Goal: Task Accomplishment & Management: Use online tool/utility

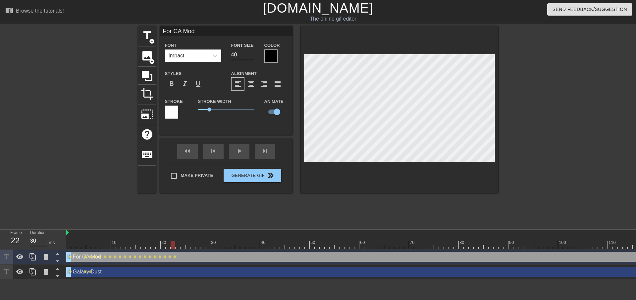
scroll to position [1, 1]
click at [176, 248] on div at bounding box center [178, 245] width 5 height 8
click at [181, 243] on div at bounding box center [488, 245] width 845 height 8
click at [181, 244] on div at bounding box center [183, 245] width 5 height 8
click at [186, 246] on div at bounding box center [188, 245] width 5 height 8
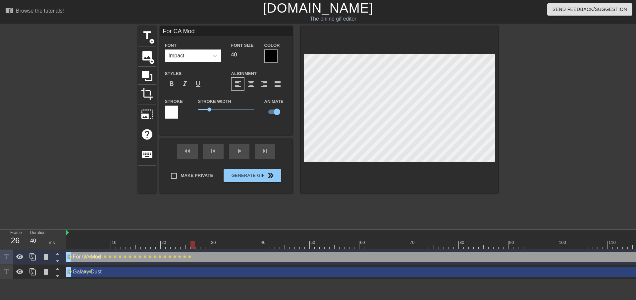
drag, startPoint x: 190, startPoint y: 245, endPoint x: 194, endPoint y: 244, distance: 4.7
click at [194, 244] on div at bounding box center [193, 245] width 5 height 8
click at [198, 244] on div at bounding box center [198, 245] width 5 height 8
click at [201, 245] on div at bounding box center [202, 245] width 5 height 8
drag, startPoint x: 208, startPoint y: 246, endPoint x: 223, endPoint y: 229, distance: 23.0
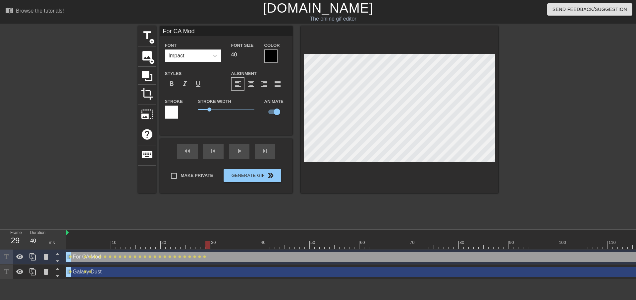
click at [208, 245] on div at bounding box center [207, 245] width 5 height 8
drag, startPoint x: 209, startPoint y: 248, endPoint x: 211, endPoint y: 237, distance: 10.8
click at [211, 237] on div "10 20 30 40 50 60 70 80 90 100 110 120 130 140 150 160" at bounding box center [488, 239] width 845 height 20
click at [216, 245] on div at bounding box center [217, 245] width 5 height 8
click at [224, 245] on div at bounding box center [222, 245] width 5 height 8
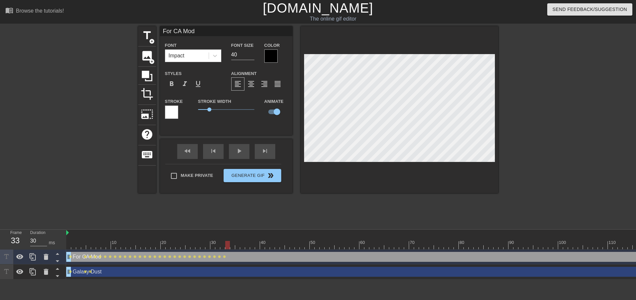
click at [226, 247] on div at bounding box center [488, 245] width 845 height 8
click at [231, 245] on div at bounding box center [232, 245] width 5 height 8
click at [234, 244] on div at bounding box center [488, 245] width 845 height 8
click at [236, 244] on div at bounding box center [237, 245] width 5 height 8
drag, startPoint x: 238, startPoint y: 248, endPoint x: 241, endPoint y: 247, distance: 3.6
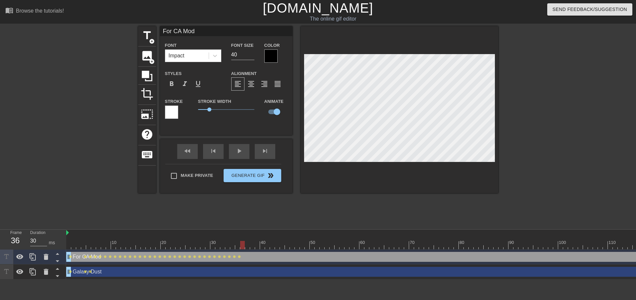
click at [241, 247] on div at bounding box center [242, 245] width 5 height 8
click at [248, 243] on div at bounding box center [488, 245] width 845 height 8
click at [255, 246] on div at bounding box center [257, 245] width 5 height 8
click at [255, 247] on div at bounding box center [257, 245] width 5 height 8
click at [263, 245] on div at bounding box center [488, 245] width 845 height 8
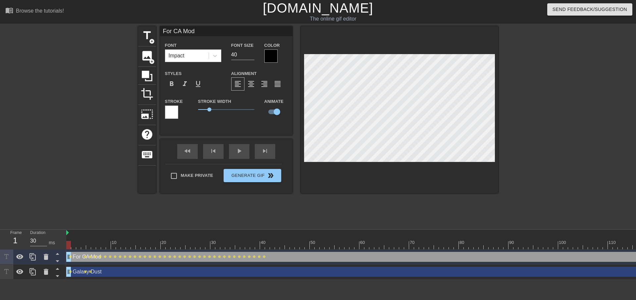
drag, startPoint x: 264, startPoint y: 244, endPoint x: -4, endPoint y: 246, distance: 267.8
click at [0, 246] on html "menu_book Browse the tutorials! [DOMAIN_NAME] The online gif editor Send Feedba…" at bounding box center [318, 139] width 636 height 279
click at [242, 149] on div "fast_rewind skip_previous play_arrow skip_next" at bounding box center [226, 151] width 108 height 25
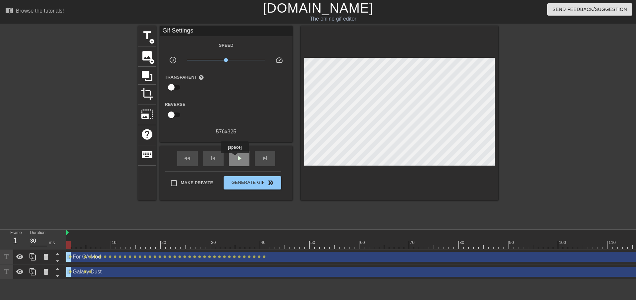
click at [236, 158] on span "play_arrow" at bounding box center [239, 158] width 8 height 8
click at [238, 157] on span "pause" at bounding box center [239, 158] width 8 height 8
drag, startPoint x: 309, startPoint y: 244, endPoint x: 423, endPoint y: 246, distance: 114.0
click at [423, 246] on div at bounding box center [421, 245] width 5 height 8
click at [267, 247] on div at bounding box center [488, 245] width 845 height 8
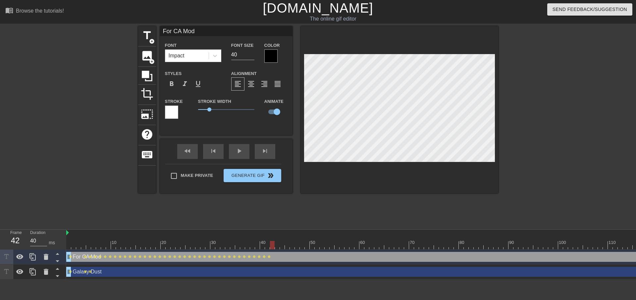
click at [268, 243] on div at bounding box center [488, 245] width 845 height 8
click at [270, 243] on div at bounding box center [272, 245] width 5 height 8
drag, startPoint x: 272, startPoint y: 244, endPoint x: 276, endPoint y: 244, distance: 3.6
click at [276, 244] on div at bounding box center [277, 245] width 5 height 8
click at [282, 244] on div at bounding box center [282, 245] width 5 height 8
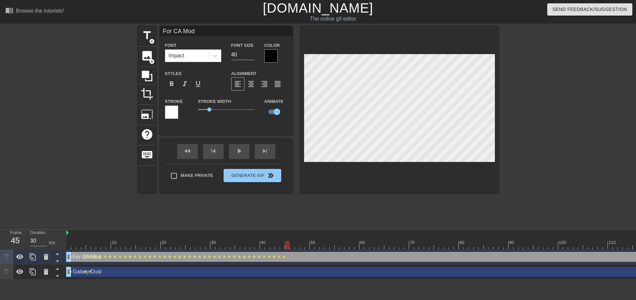
click at [286, 246] on div at bounding box center [287, 245] width 5 height 8
click at [291, 245] on div at bounding box center [292, 245] width 5 height 8
click at [295, 244] on div at bounding box center [297, 245] width 5 height 8
click at [303, 245] on div at bounding box center [302, 245] width 5 height 8
drag, startPoint x: 302, startPoint y: 247, endPoint x: 306, endPoint y: 246, distance: 4.1
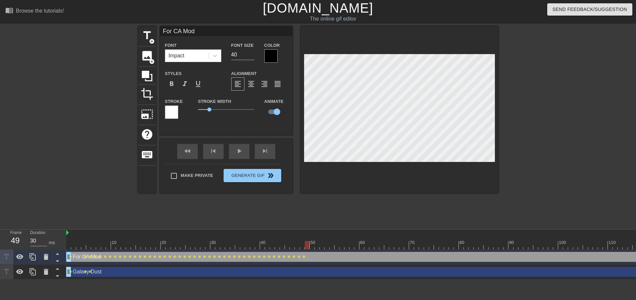
click at [306, 246] on div at bounding box center [307, 245] width 5 height 8
click at [310, 247] on div at bounding box center [488, 245] width 845 height 8
drag, startPoint x: 313, startPoint y: 246, endPoint x: 316, endPoint y: 245, distance: 3.7
click at [316, 245] on div at bounding box center [317, 245] width 5 height 8
click at [320, 246] on div at bounding box center [322, 245] width 5 height 8
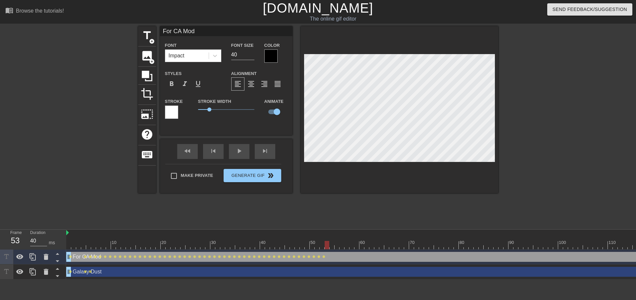
drag, startPoint x: 321, startPoint y: 246, endPoint x: 327, endPoint y: 243, distance: 6.3
click at [327, 245] on div at bounding box center [327, 245] width 5 height 8
click at [331, 244] on div at bounding box center [488, 245] width 845 height 8
drag, startPoint x: 339, startPoint y: 242, endPoint x: 332, endPoint y: 244, distance: 6.8
click at [332, 244] on div at bounding box center [332, 245] width 5 height 8
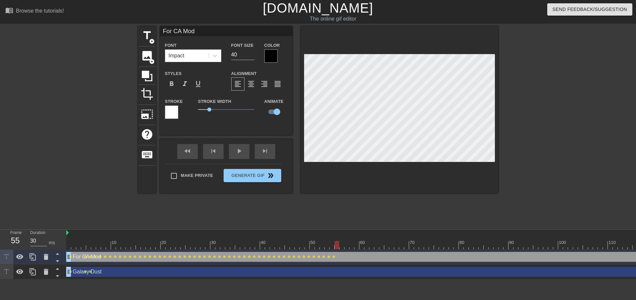
drag, startPoint x: 333, startPoint y: 246, endPoint x: 343, endPoint y: 231, distance: 17.4
click at [336, 244] on div at bounding box center [337, 245] width 5 height 8
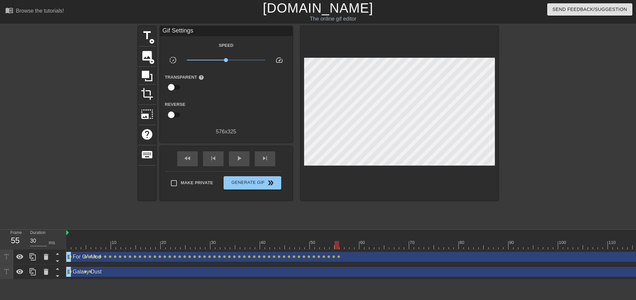
click at [336, 249] on div "For CA Mod drag_handle drag_handle lens lens lens lens lens lens lens lens lens…" at bounding box center [488, 256] width 845 height 15
click at [340, 245] on div at bounding box center [342, 245] width 5 height 8
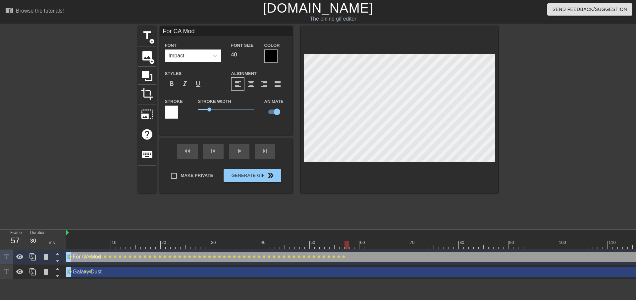
click at [345, 245] on div at bounding box center [347, 245] width 5 height 8
click at [350, 249] on div at bounding box center [352, 245] width 5 height 8
drag, startPoint x: 351, startPoint y: 246, endPoint x: 356, endPoint y: 245, distance: 5.0
click at [356, 245] on div at bounding box center [357, 245] width 5 height 8
click at [361, 244] on div at bounding box center [362, 245] width 5 height 8
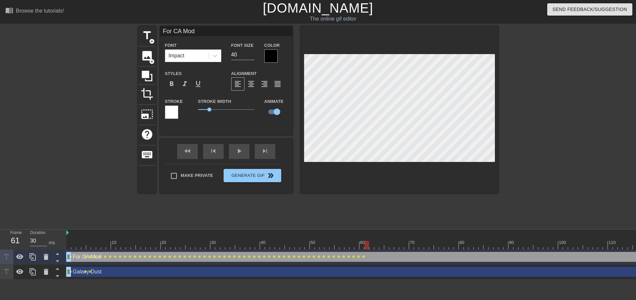
drag, startPoint x: 363, startPoint y: 248, endPoint x: 367, endPoint y: 247, distance: 3.9
click at [367, 247] on div at bounding box center [367, 245] width 5 height 8
click at [370, 246] on div at bounding box center [372, 245] width 5 height 8
click at [374, 242] on div at bounding box center [488, 245] width 845 height 8
drag, startPoint x: 371, startPoint y: 246, endPoint x: 375, endPoint y: 245, distance: 4.0
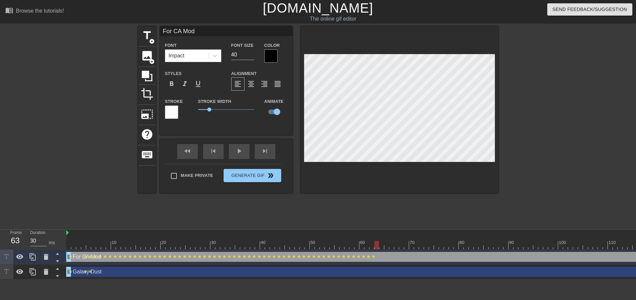
click at [375, 245] on div at bounding box center [376, 245] width 5 height 8
click at [379, 246] on div at bounding box center [381, 245] width 5 height 8
click at [386, 247] on div at bounding box center [488, 245] width 845 height 8
click at [388, 246] on div at bounding box center [488, 245] width 845 height 8
click at [384, 244] on div at bounding box center [386, 245] width 5 height 8
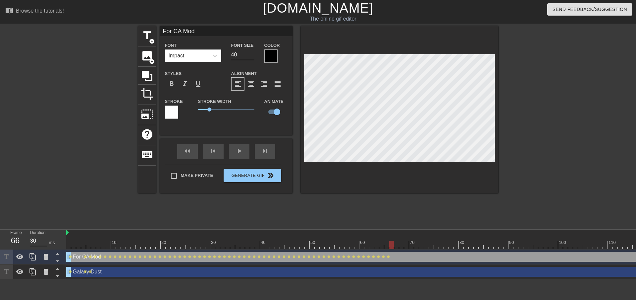
drag, startPoint x: 387, startPoint y: 247, endPoint x: 391, endPoint y: 246, distance: 3.7
click at [391, 246] on div at bounding box center [391, 245] width 5 height 8
drag, startPoint x: 391, startPoint y: 248, endPoint x: 396, endPoint y: 247, distance: 4.4
click at [396, 247] on div at bounding box center [396, 245] width 5 height 8
click at [398, 248] on div at bounding box center [488, 245] width 845 height 8
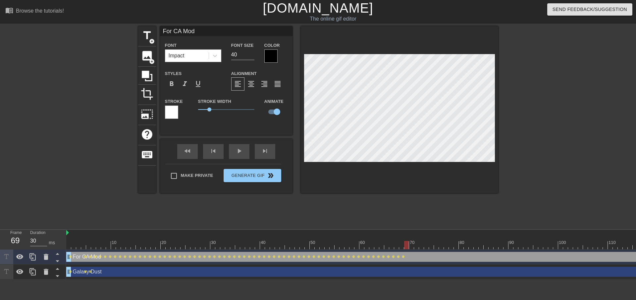
click at [404, 245] on div at bounding box center [406, 245] width 5 height 8
click at [410, 244] on div at bounding box center [411, 245] width 5 height 8
drag, startPoint x: 412, startPoint y: 245, endPoint x: 416, endPoint y: 245, distance: 4.0
click at [416, 245] on div at bounding box center [416, 245] width 5 height 8
click at [419, 246] on div at bounding box center [421, 245] width 5 height 8
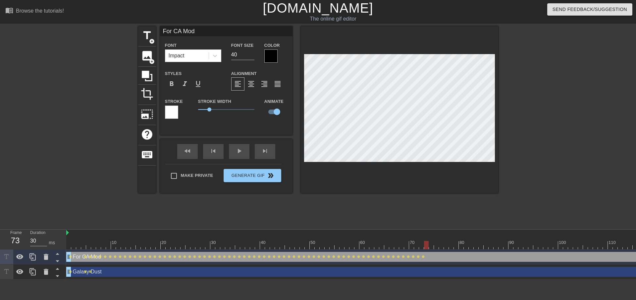
drag, startPoint x: 421, startPoint y: 244, endPoint x: 425, endPoint y: 243, distance: 4.3
click at [425, 243] on div at bounding box center [426, 245] width 5 height 8
drag, startPoint x: 428, startPoint y: 243, endPoint x: 433, endPoint y: 243, distance: 4.7
click at [433, 243] on div at bounding box center [431, 245] width 5 height 8
click at [435, 245] on div at bounding box center [488, 245] width 845 height 8
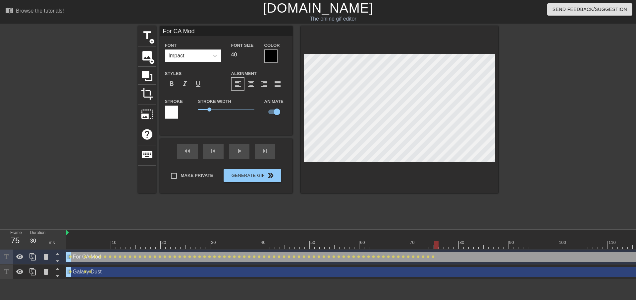
drag, startPoint x: 440, startPoint y: 243, endPoint x: 437, endPoint y: 245, distance: 4.0
click at [437, 245] on div at bounding box center [436, 245] width 5 height 8
click at [439, 244] on div at bounding box center [441, 245] width 5 height 8
drag, startPoint x: 442, startPoint y: 245, endPoint x: 446, endPoint y: 246, distance: 3.7
click at [446, 246] on div at bounding box center [446, 245] width 5 height 8
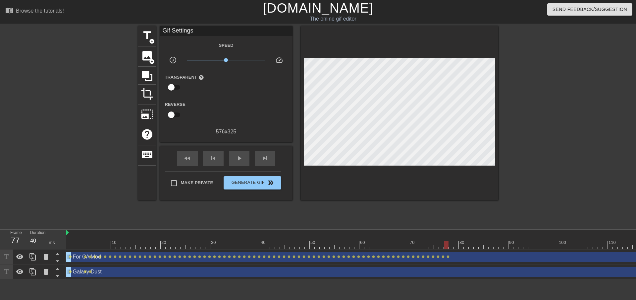
click at [504, 148] on div "title add_circle image add_circle crop photo_size_select_large help keyboard Gi…" at bounding box center [318, 125] width 636 height 199
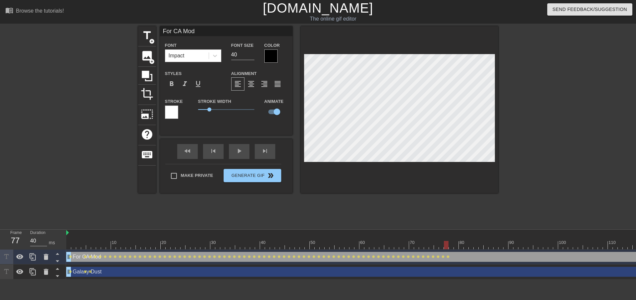
click at [517, 123] on div at bounding box center [555, 125] width 99 height 199
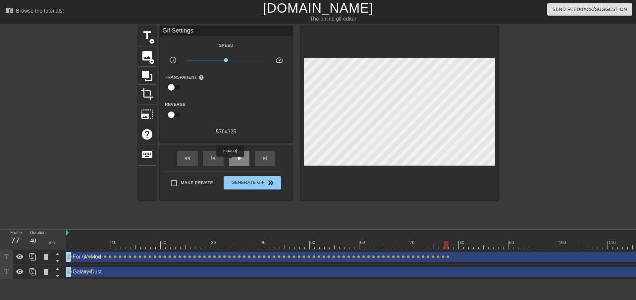
click at [230, 161] on div "play_arrow" at bounding box center [239, 158] width 21 height 15
type input "40"
click at [181, 183] on span "Make Private" at bounding box center [197, 182] width 32 height 7
click at [181, 183] on input "Make Private" at bounding box center [174, 183] width 14 height 14
checkbox input "true"
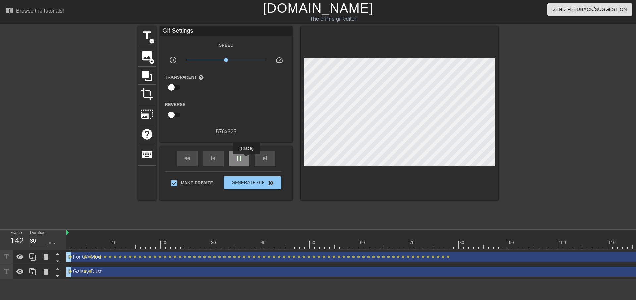
click at [246, 158] on div "pause" at bounding box center [239, 158] width 21 height 15
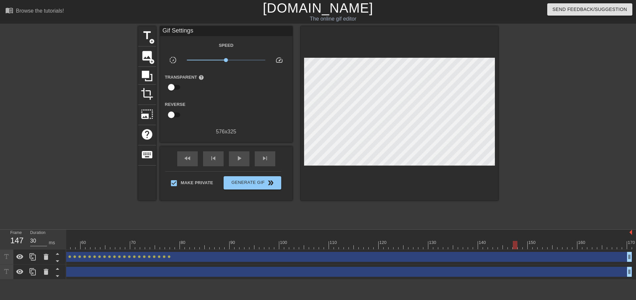
scroll to position [1, 2]
click at [236, 273] on div "Galaxy Dust drag_handle drag_handle" at bounding box center [209, 271] width 845 height 10
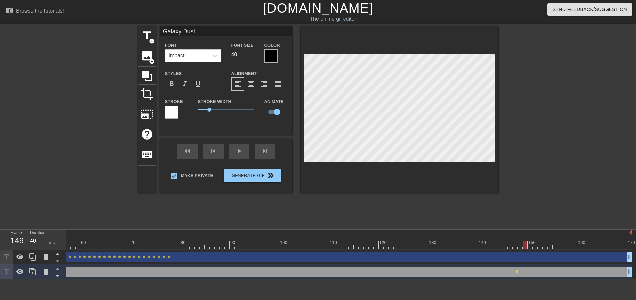
drag, startPoint x: 513, startPoint y: 243, endPoint x: 526, endPoint y: 241, distance: 12.7
click at [526, 241] on div at bounding box center [525, 245] width 5 height 8
drag, startPoint x: 526, startPoint y: 246, endPoint x: 545, endPoint y: 243, distance: 19.4
click at [545, 243] on div at bounding box center [545, 245] width 5 height 8
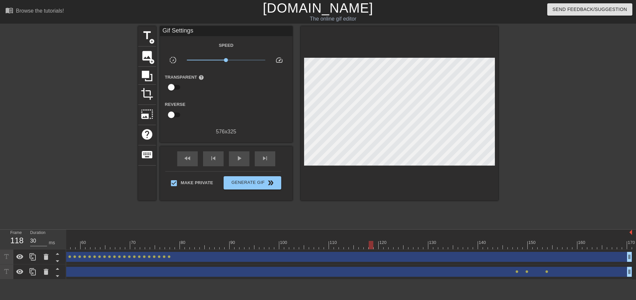
drag, startPoint x: 545, startPoint y: 244, endPoint x: 323, endPoint y: 219, distance: 223.8
click at [370, 229] on div "10 20 30 40 50 60 70 80 90 100 110 120 130 140 150 160" at bounding box center [209, 239] width 845 height 20
click at [243, 152] on div "play_arrow" at bounding box center [239, 158] width 21 height 15
type input "40"
click at [249, 182] on span "Generate Gif double_arrow" at bounding box center [252, 183] width 52 height 8
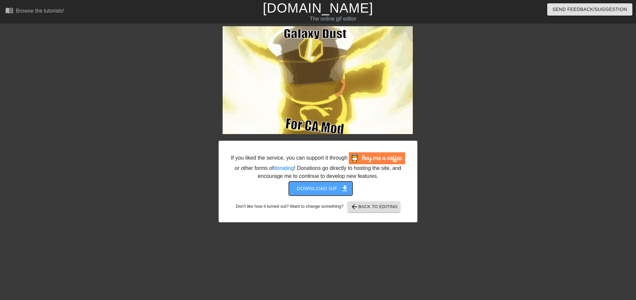
click at [347, 188] on span "get_app" at bounding box center [345, 188] width 8 height 8
